Goal: Find specific page/section: Find specific page/section

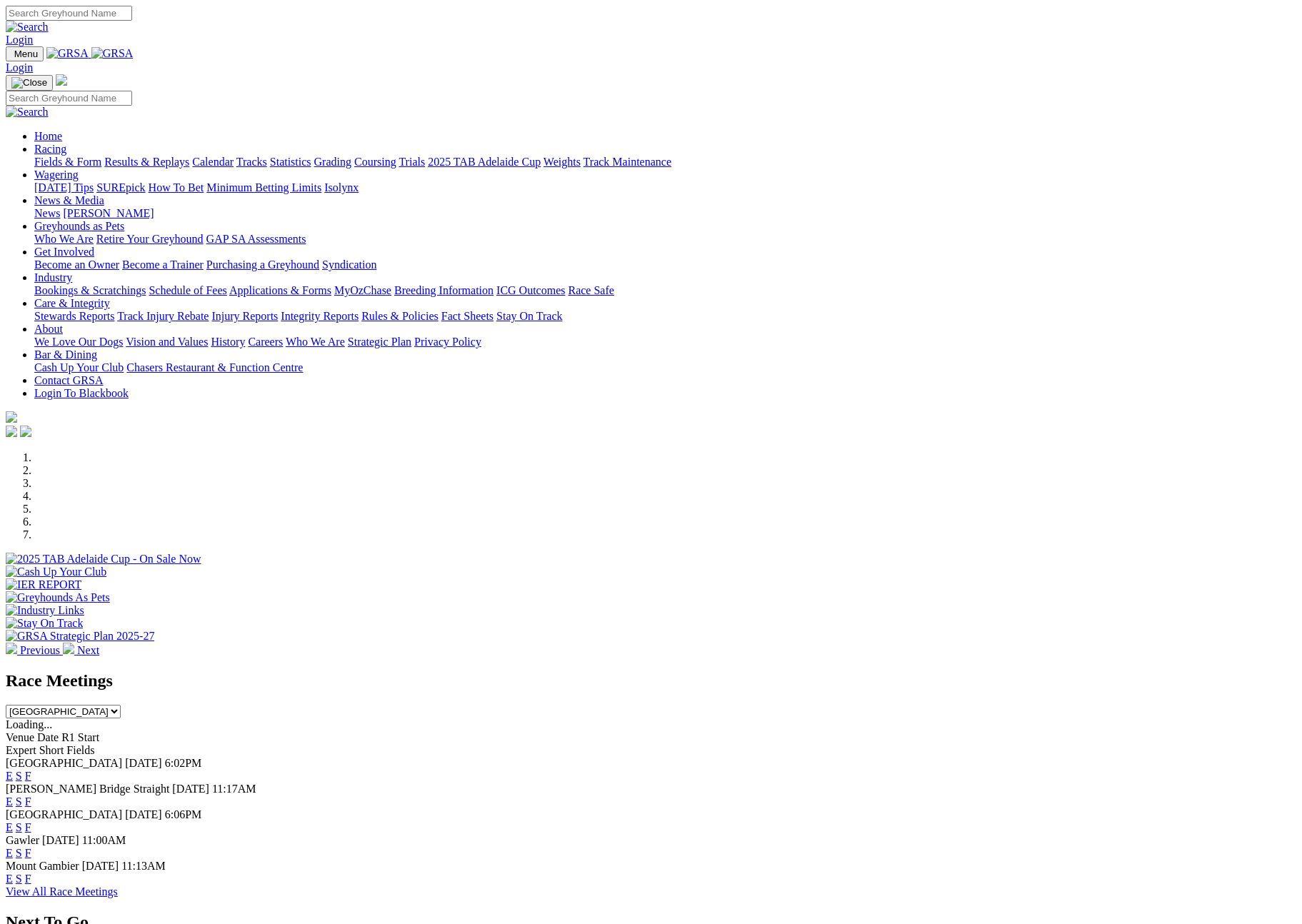
scroll to position [472, 0]
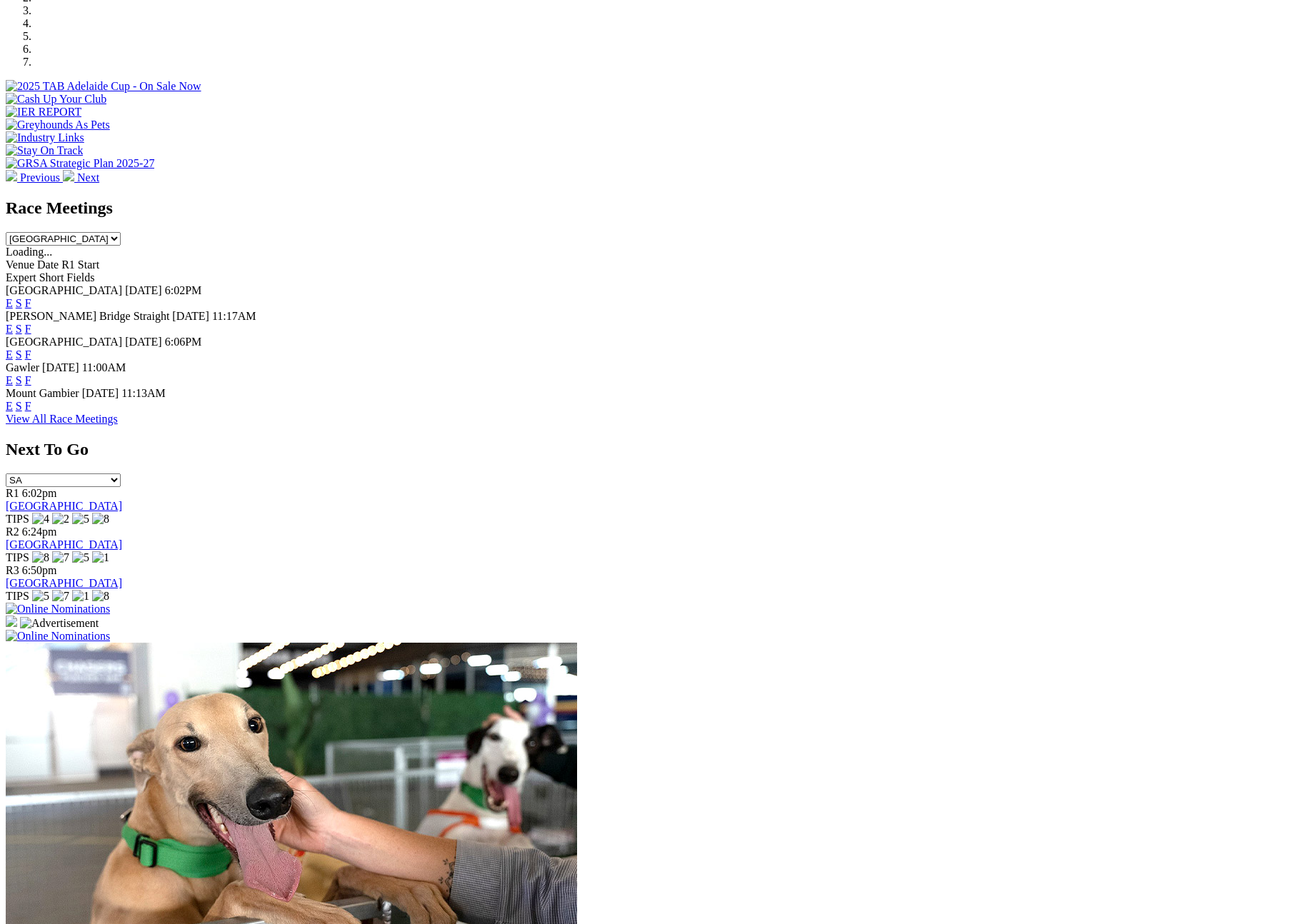
click at [121, 232] on select "[GEOGRAPHIC_DATA] [GEOGRAPHIC_DATA] [GEOGRAPHIC_DATA] [GEOGRAPHIC_DATA] [GEOGRA…" at bounding box center [63, 239] width 115 height 13
select select "[GEOGRAPHIC_DATA]"
click at [121, 232] on select "[GEOGRAPHIC_DATA] [GEOGRAPHIC_DATA] [GEOGRAPHIC_DATA] [GEOGRAPHIC_DATA] [GEOGRA…" at bounding box center [63, 239] width 115 height 13
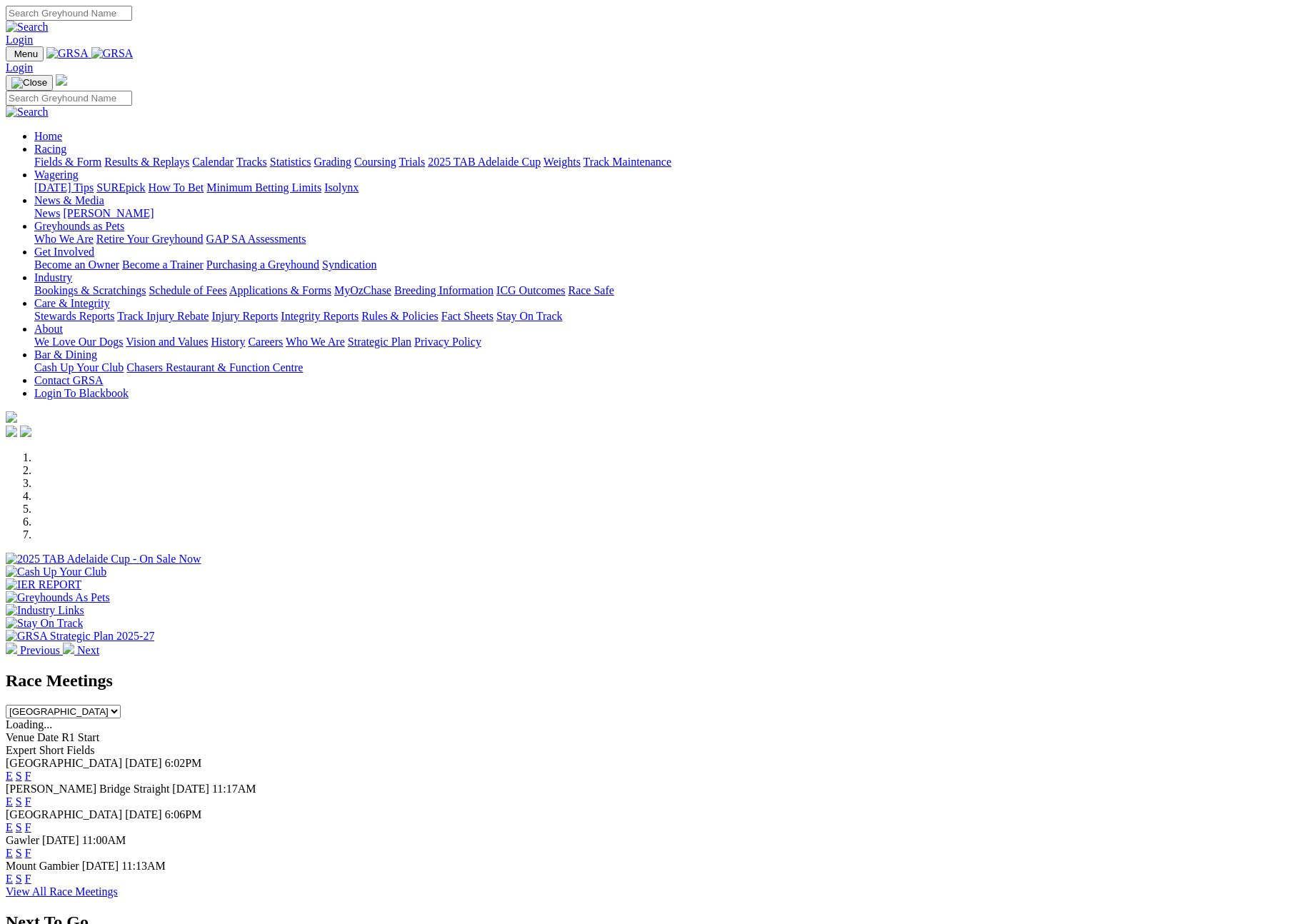
scroll to position [472, 0]
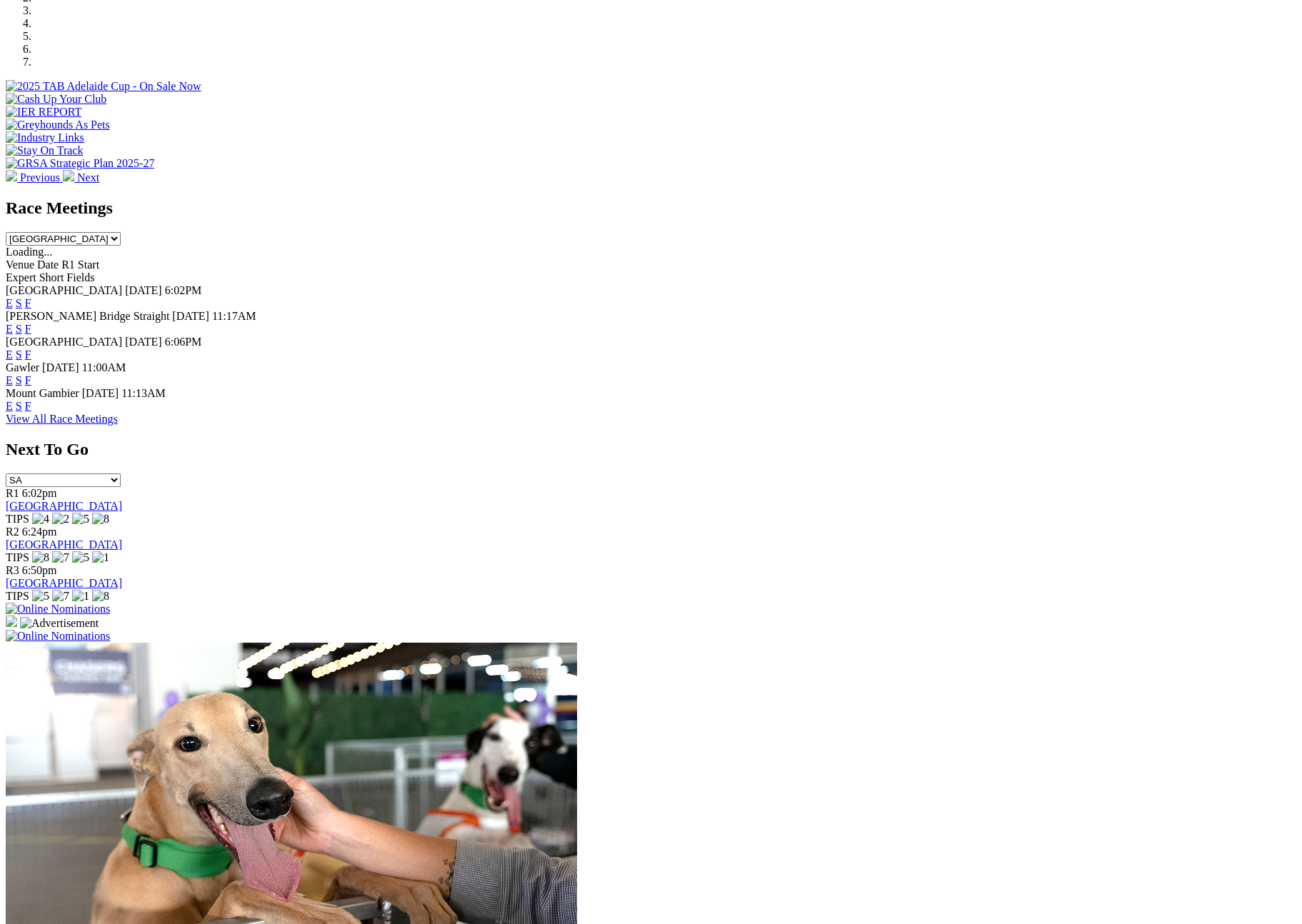
select select "[GEOGRAPHIC_DATA]"
click at [121, 232] on select "[GEOGRAPHIC_DATA] [GEOGRAPHIC_DATA] [GEOGRAPHIC_DATA] [GEOGRAPHIC_DATA] [GEOGRA…" at bounding box center [63, 239] width 115 height 13
click at [118, 425] on link "View All Race Meetings" at bounding box center [62, 419] width 112 height 12
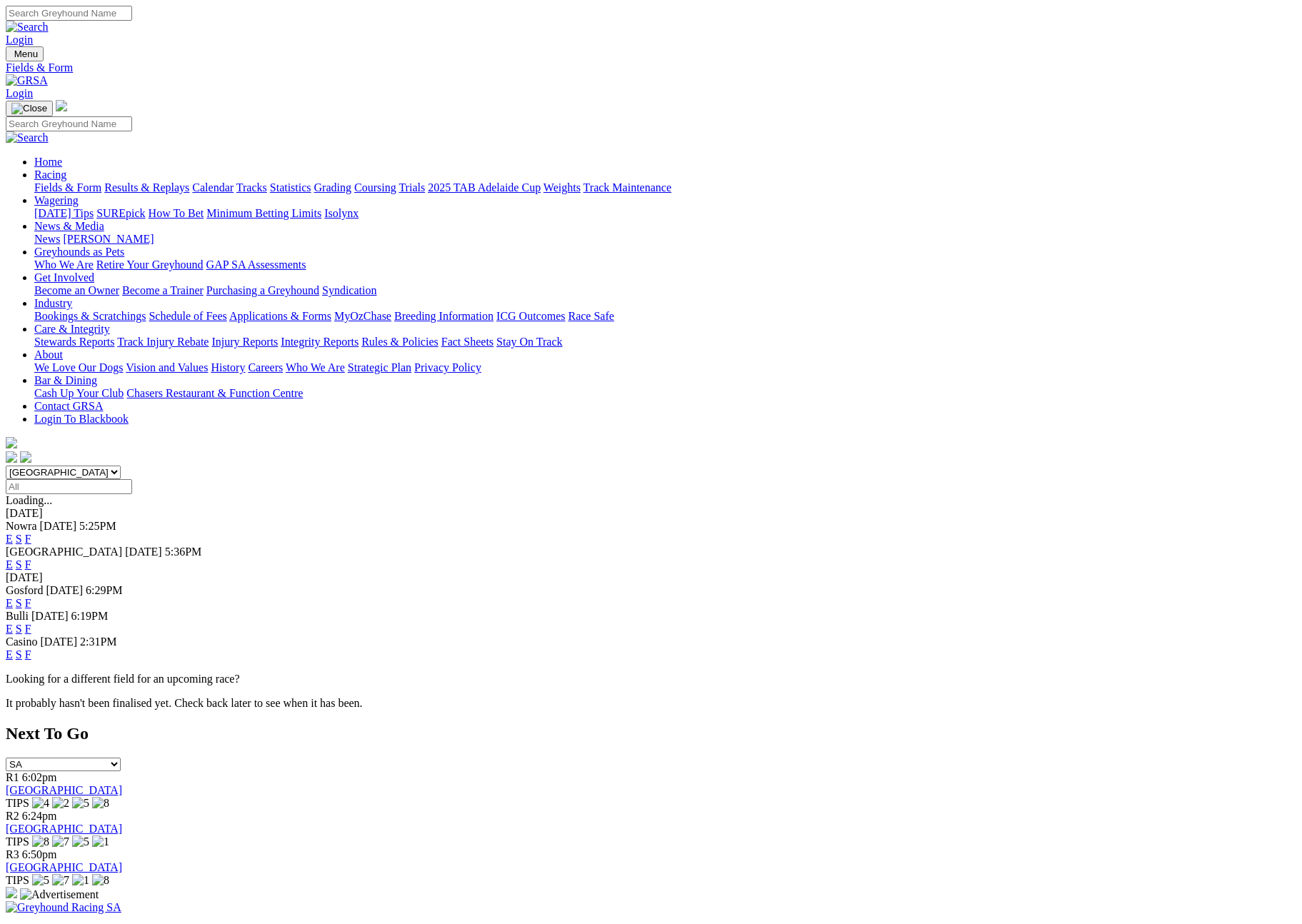
click at [541, 673] on p "Looking for a different field for an upcoming race?" at bounding box center [651, 679] width 1291 height 13
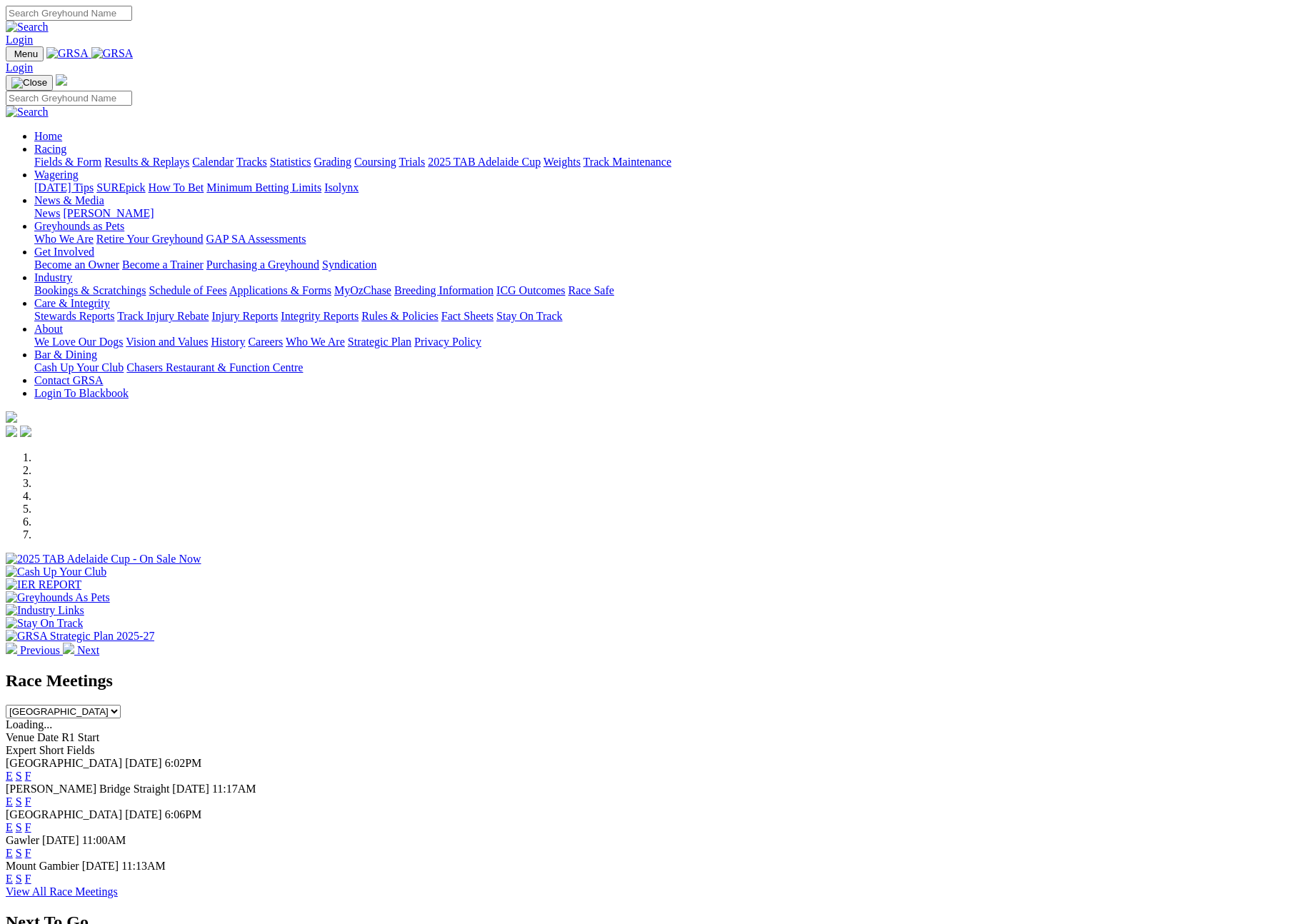
select select "[GEOGRAPHIC_DATA]"
